Goal: Task Accomplishment & Management: Use online tool/utility

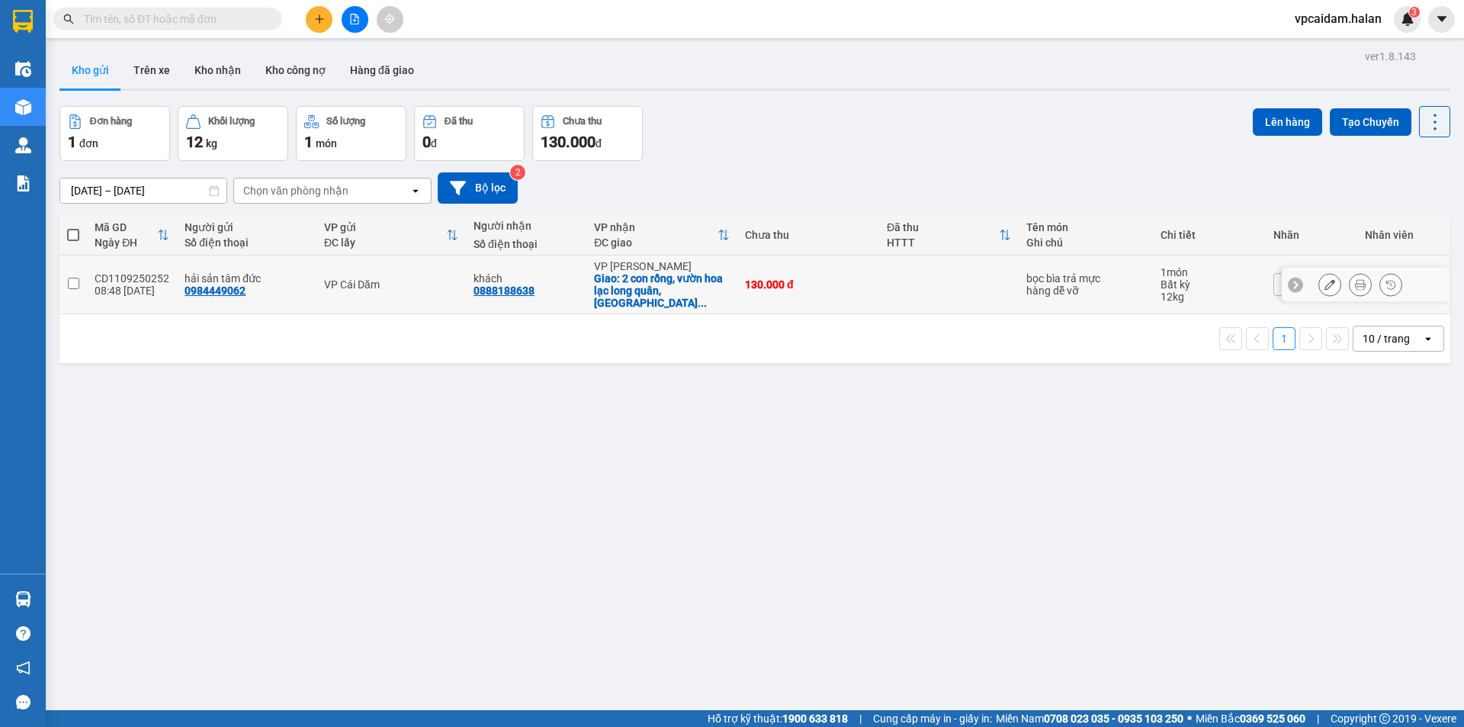
click at [76, 286] on td at bounding box center [72, 284] width 27 height 59
checkbox input "true"
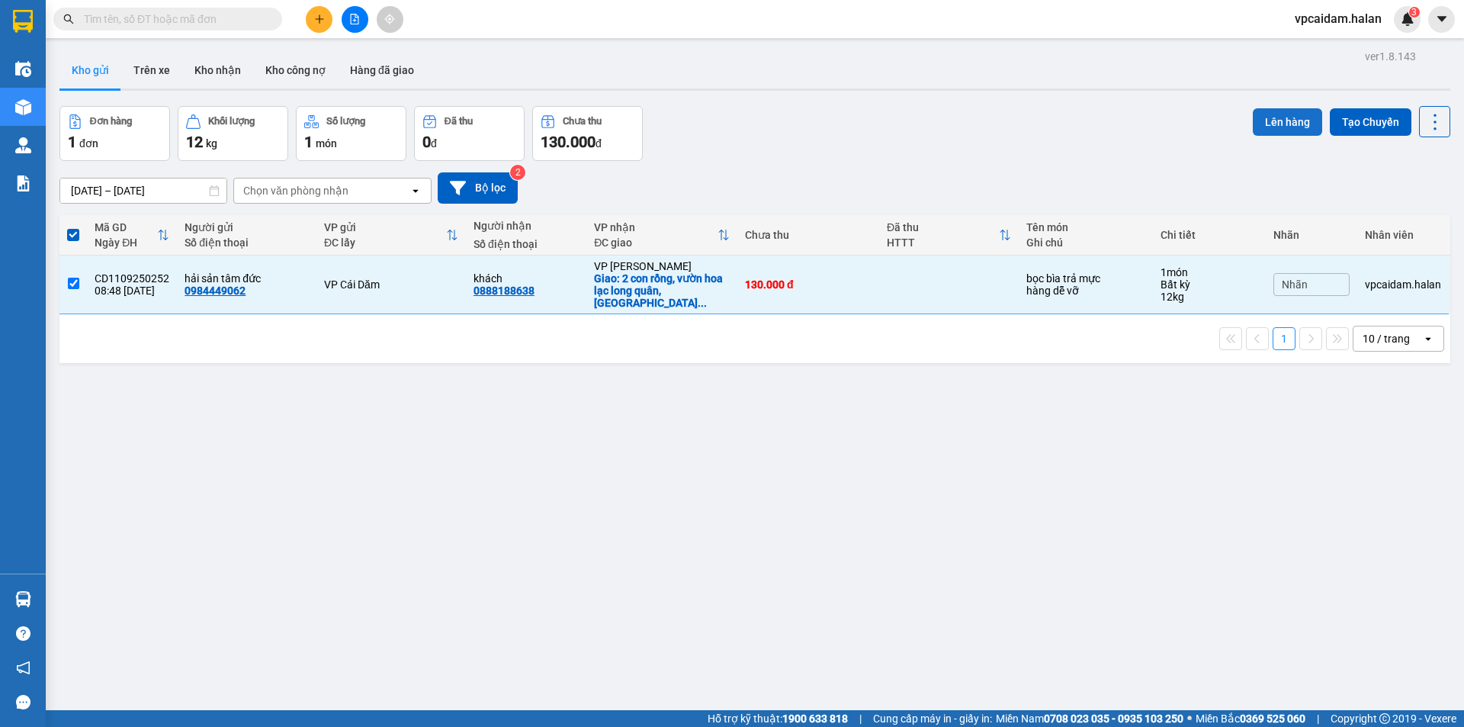
click at [708, 121] on button "Lên hàng" at bounding box center [1287, 121] width 69 height 27
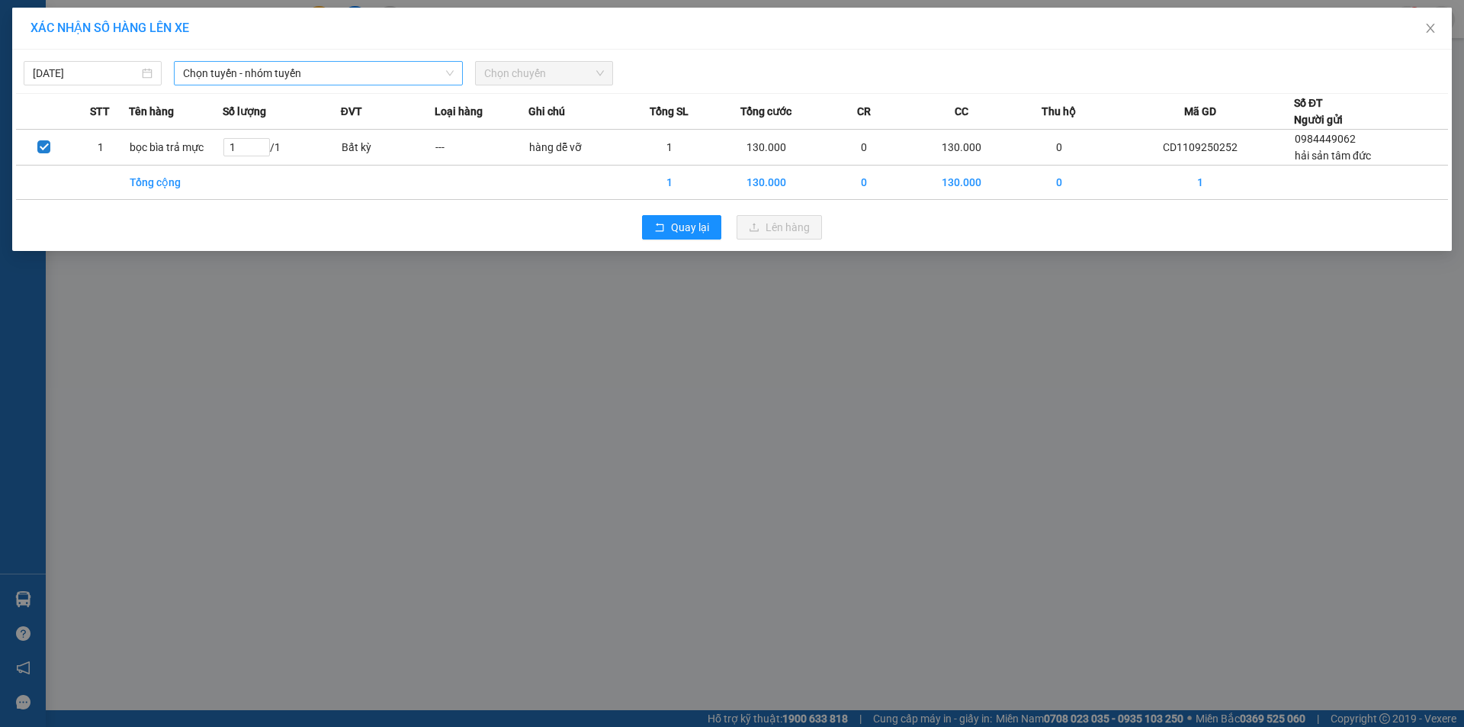
click at [424, 69] on span "Chọn tuyến - nhóm tuyến" at bounding box center [318, 73] width 271 height 23
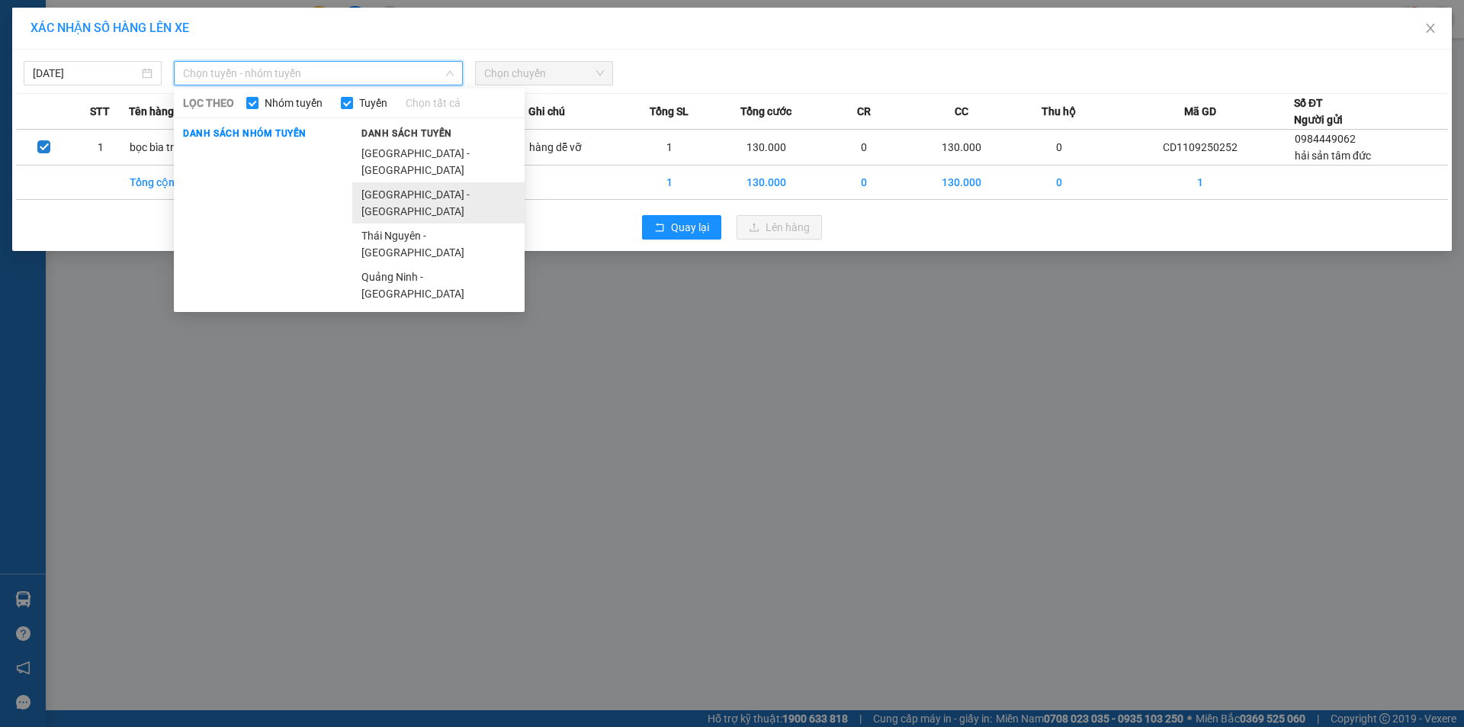
click at [415, 182] on li "[GEOGRAPHIC_DATA] - [GEOGRAPHIC_DATA]" at bounding box center [438, 202] width 172 height 41
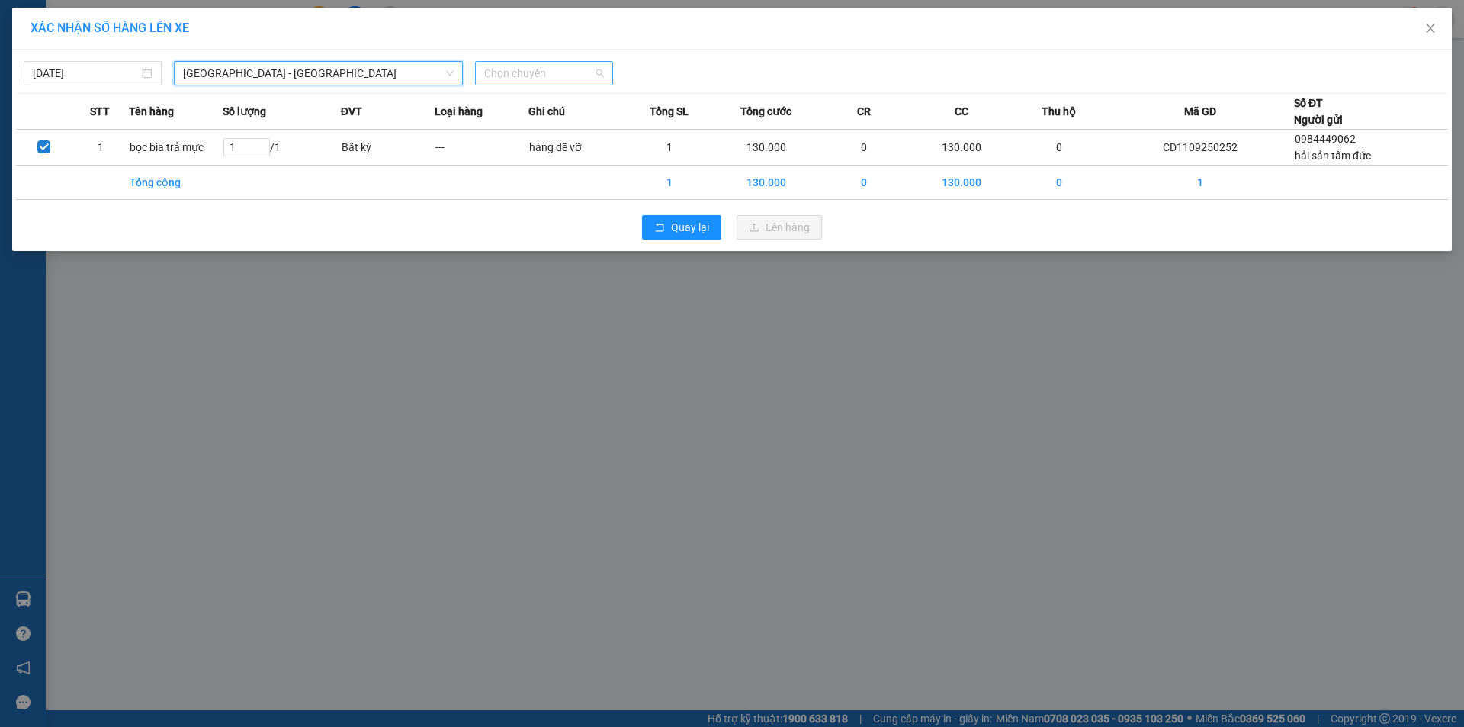
click at [569, 77] on span "Chọn chuyến" at bounding box center [544, 73] width 120 height 23
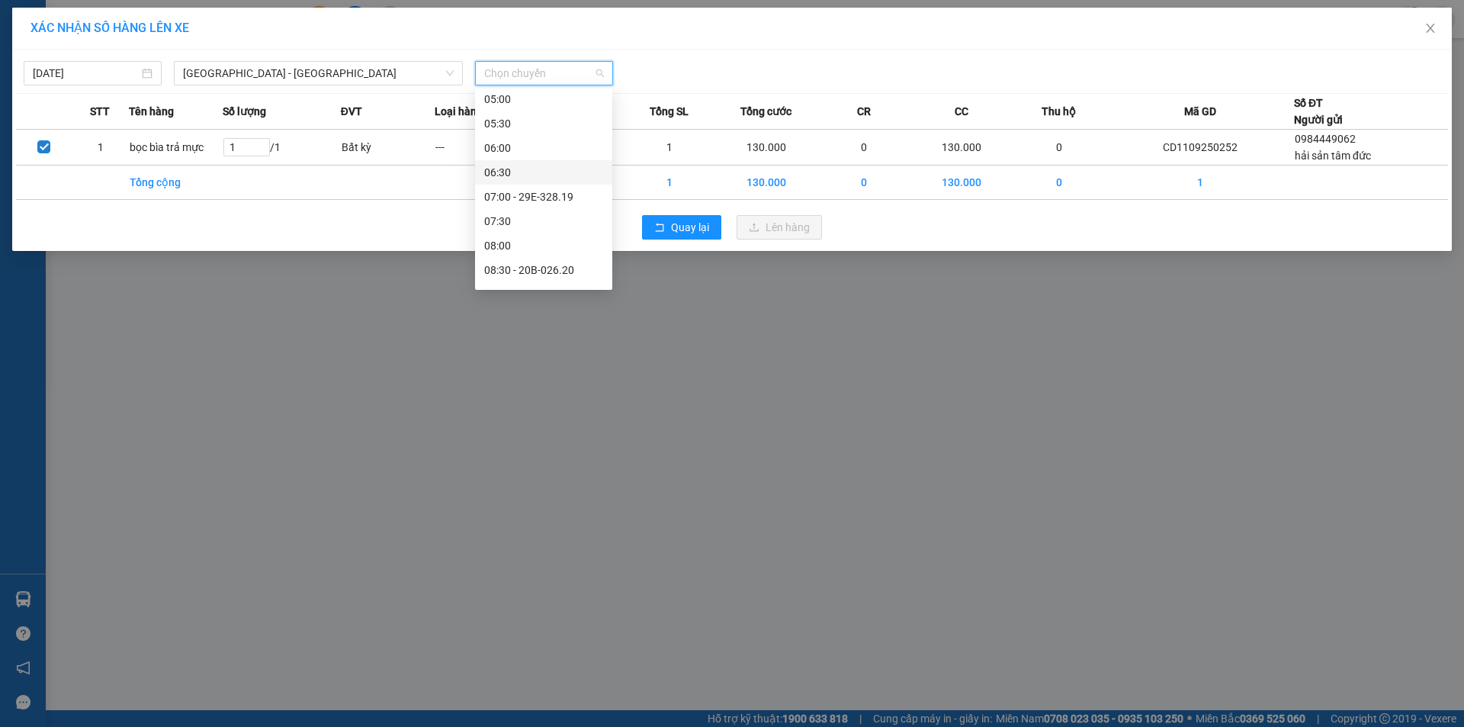
scroll to position [152, 0]
click at [586, 199] on div "08:30 - 20B-026.20" at bounding box center [543, 195] width 119 height 17
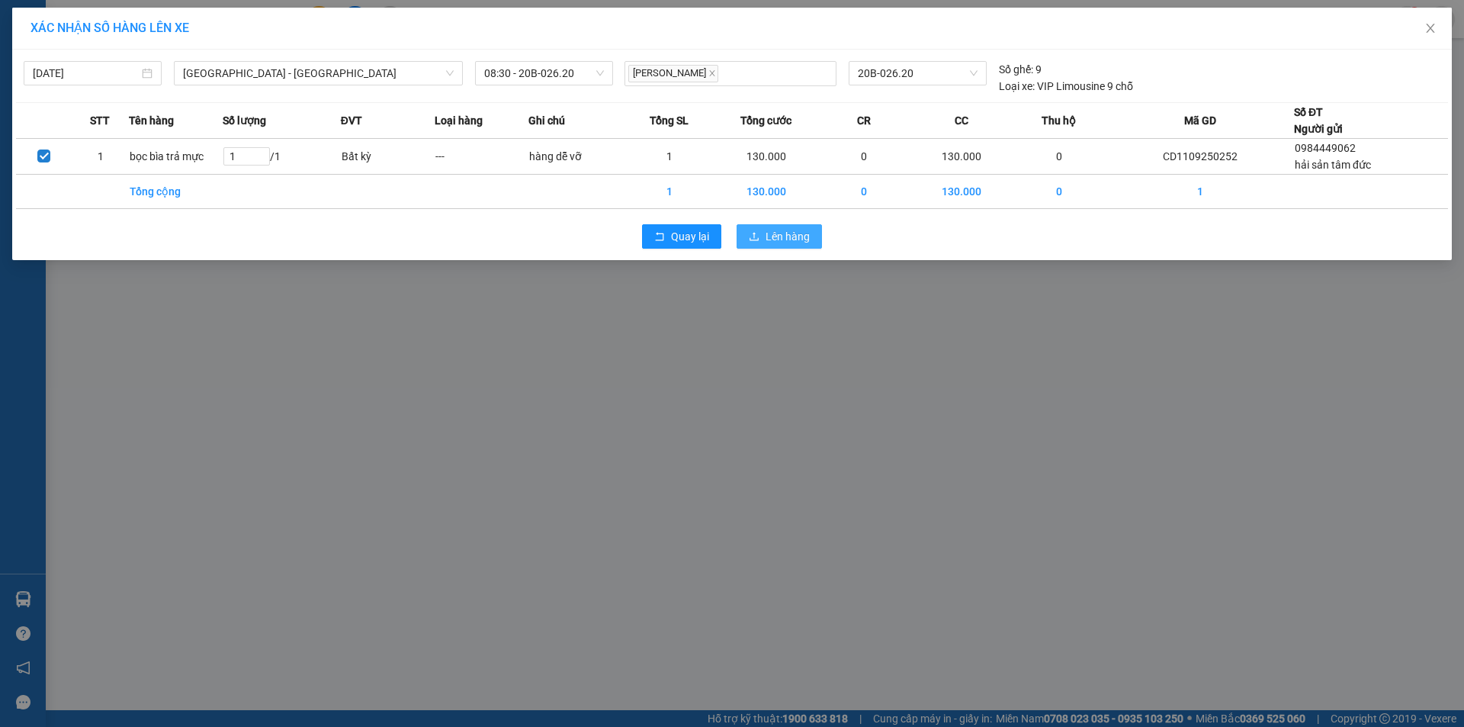
click at [708, 232] on span "Lên hàng" at bounding box center [787, 236] width 44 height 17
